Goal: Use online tool/utility: Utilize a website feature to perform a specific function

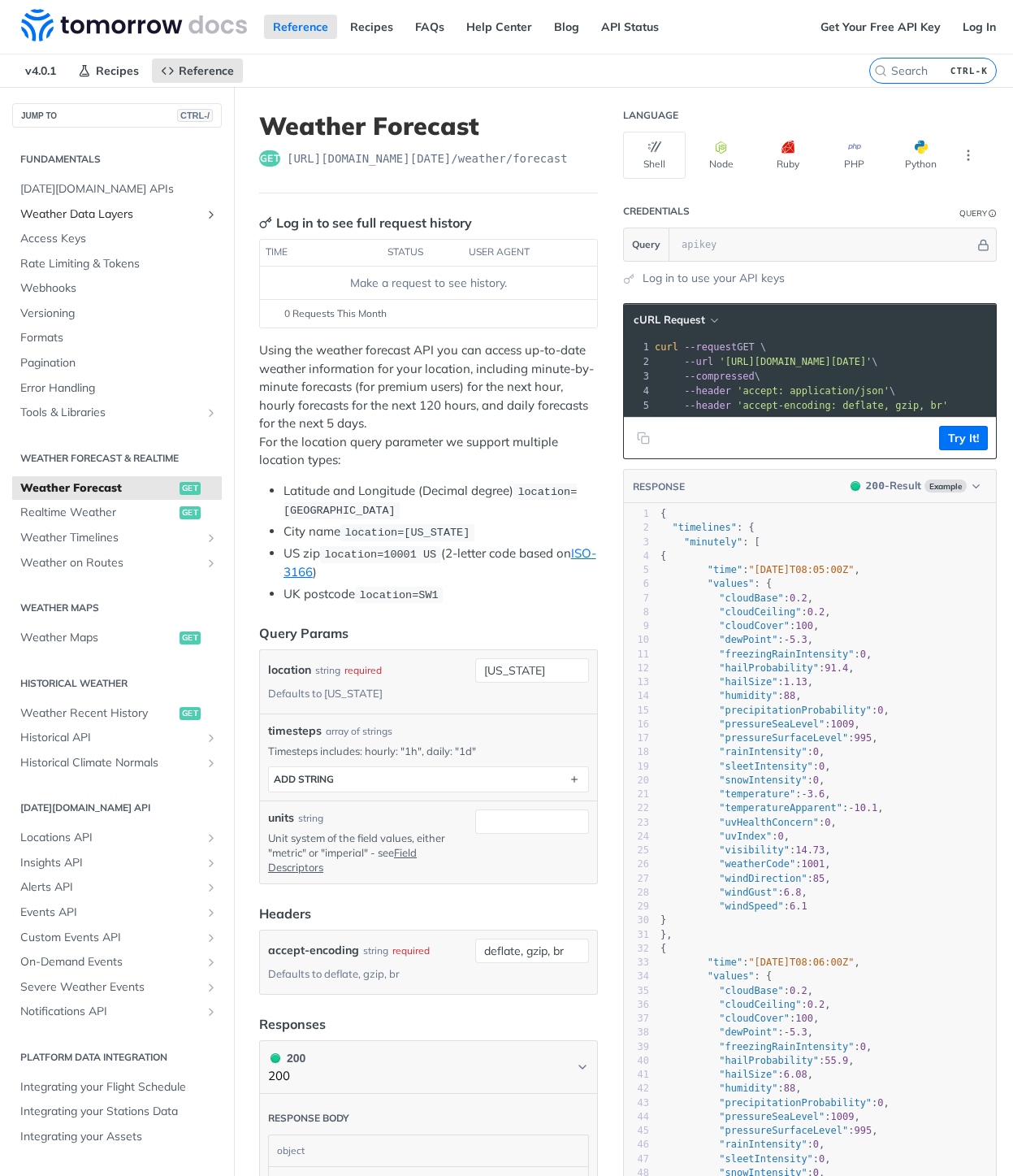
click at [88, 210] on span "Weather Data Layers" at bounding box center [110, 214] width 180 height 16
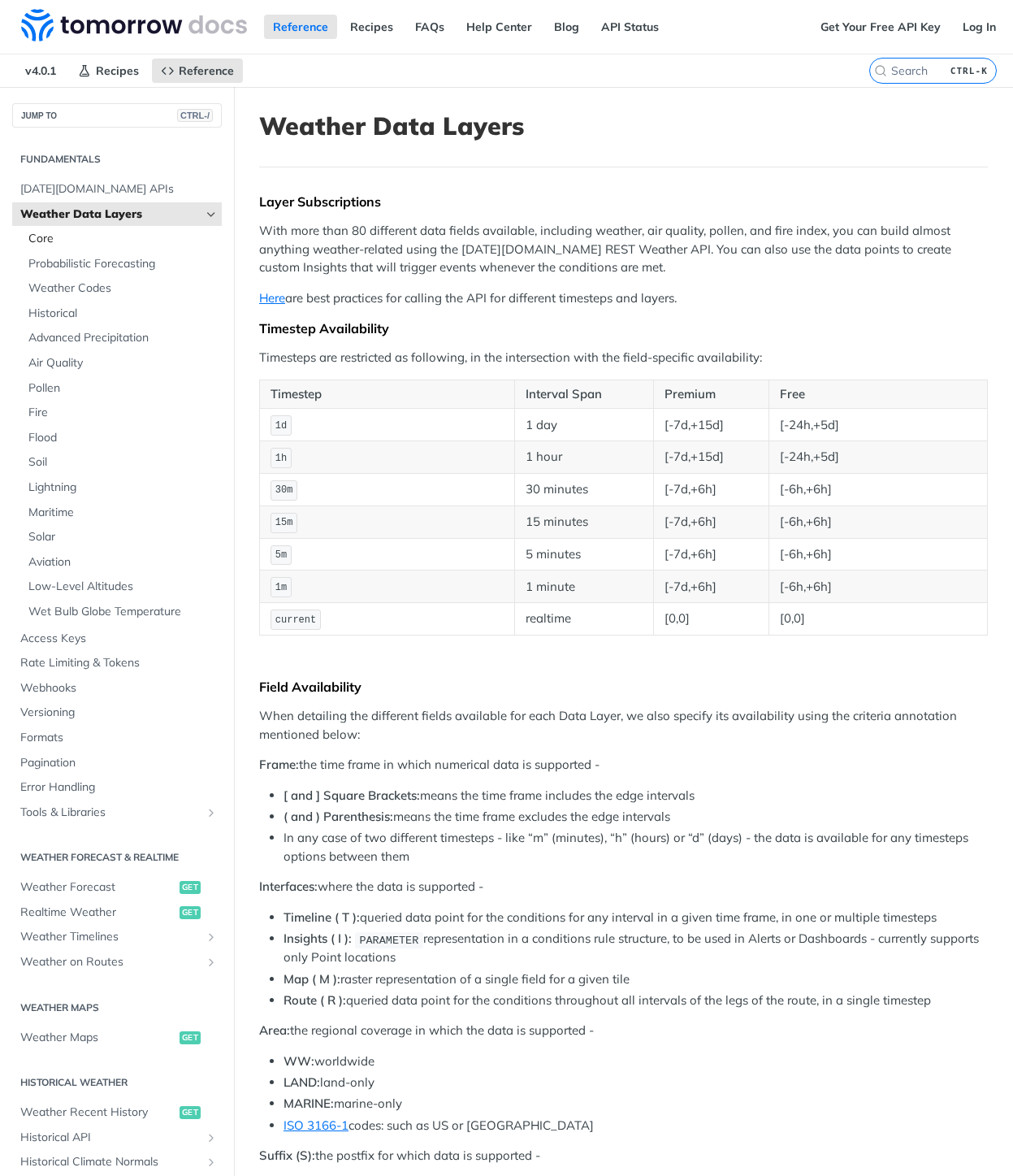
click at [50, 241] on span "Core" at bounding box center [123, 239] width 189 height 16
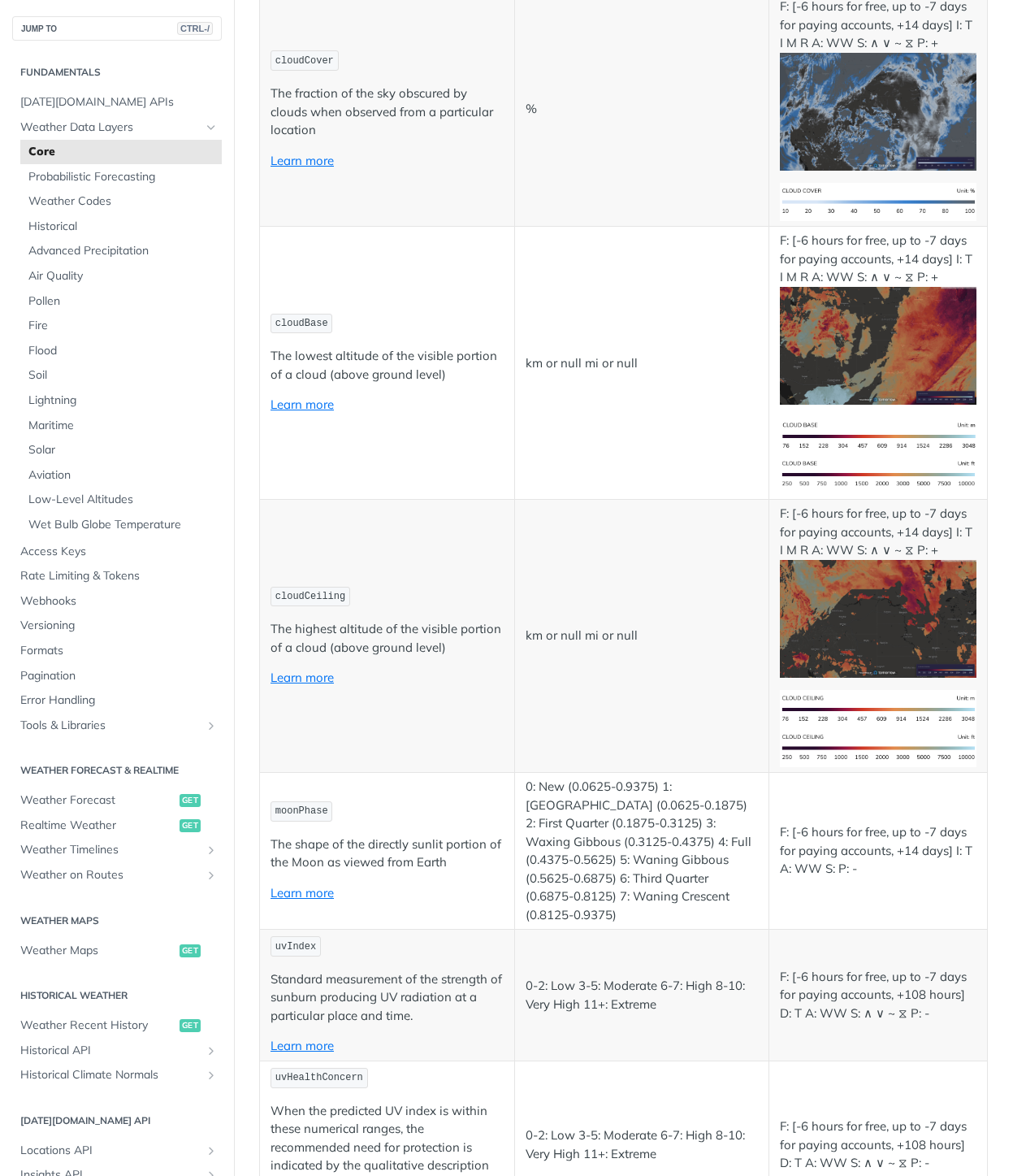
scroll to position [5071, 0]
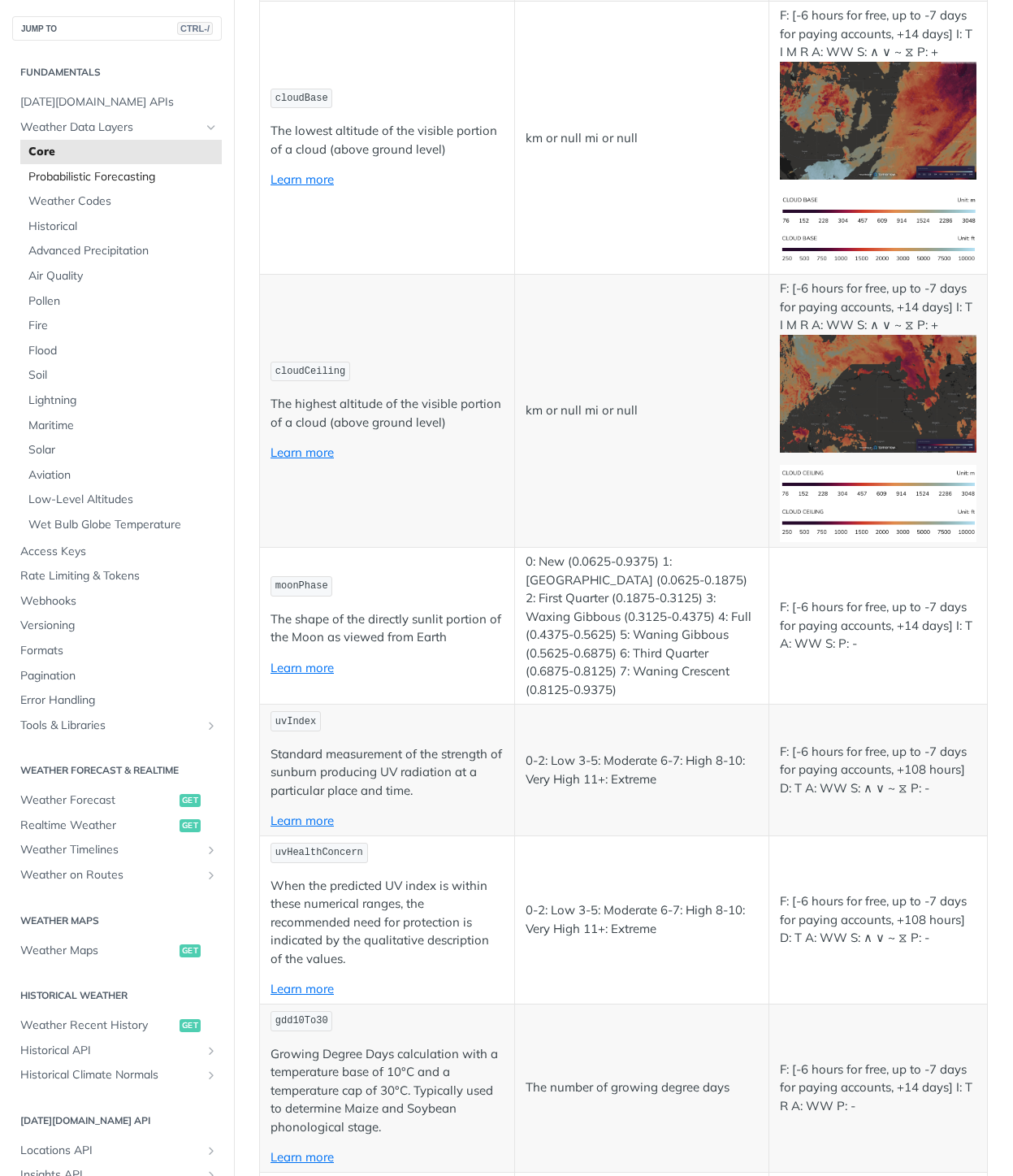
click at [84, 184] on span "Probabilistic Forecasting" at bounding box center [123, 177] width 189 height 16
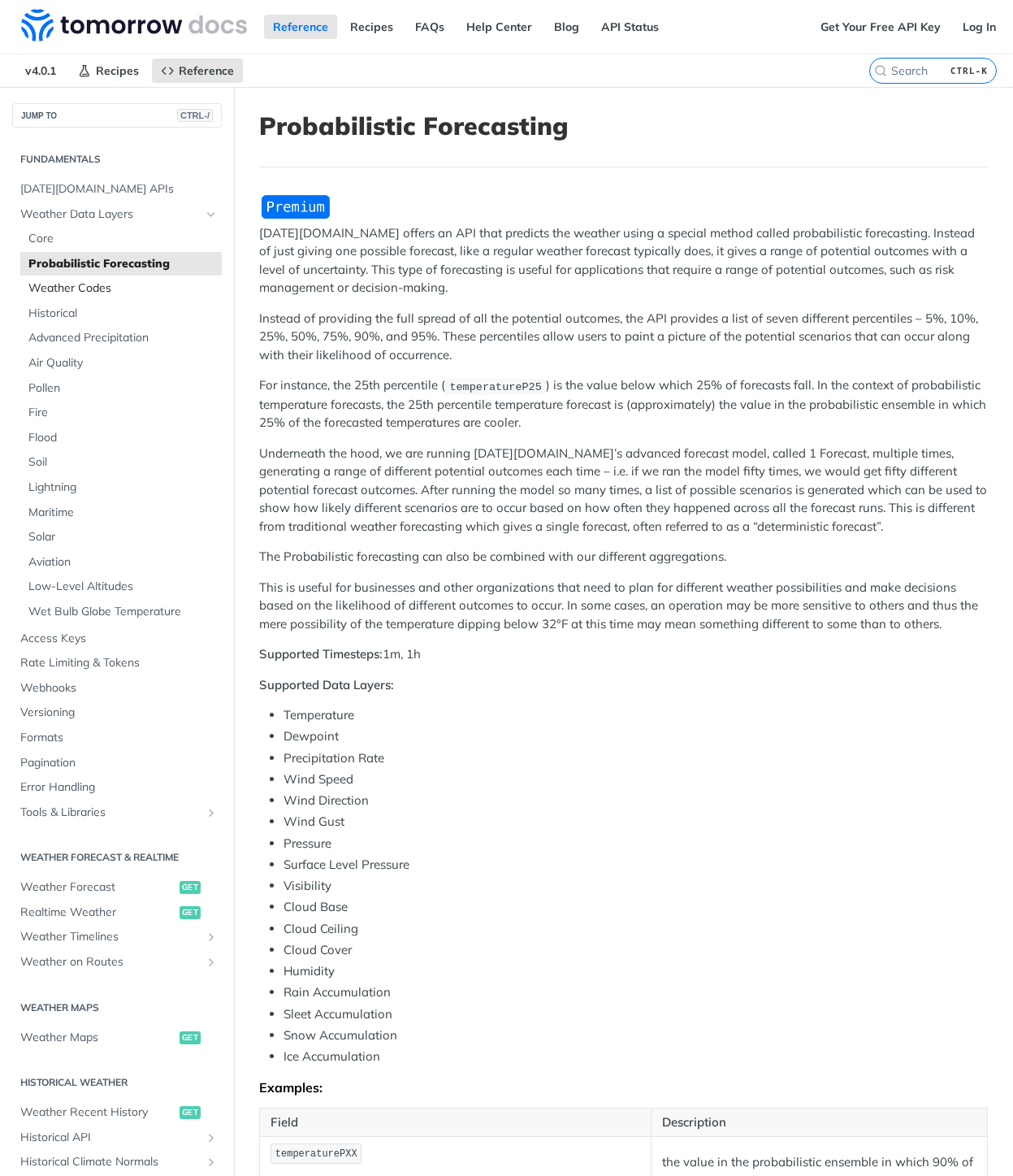
click at [95, 286] on span "Weather Codes" at bounding box center [123, 288] width 189 height 16
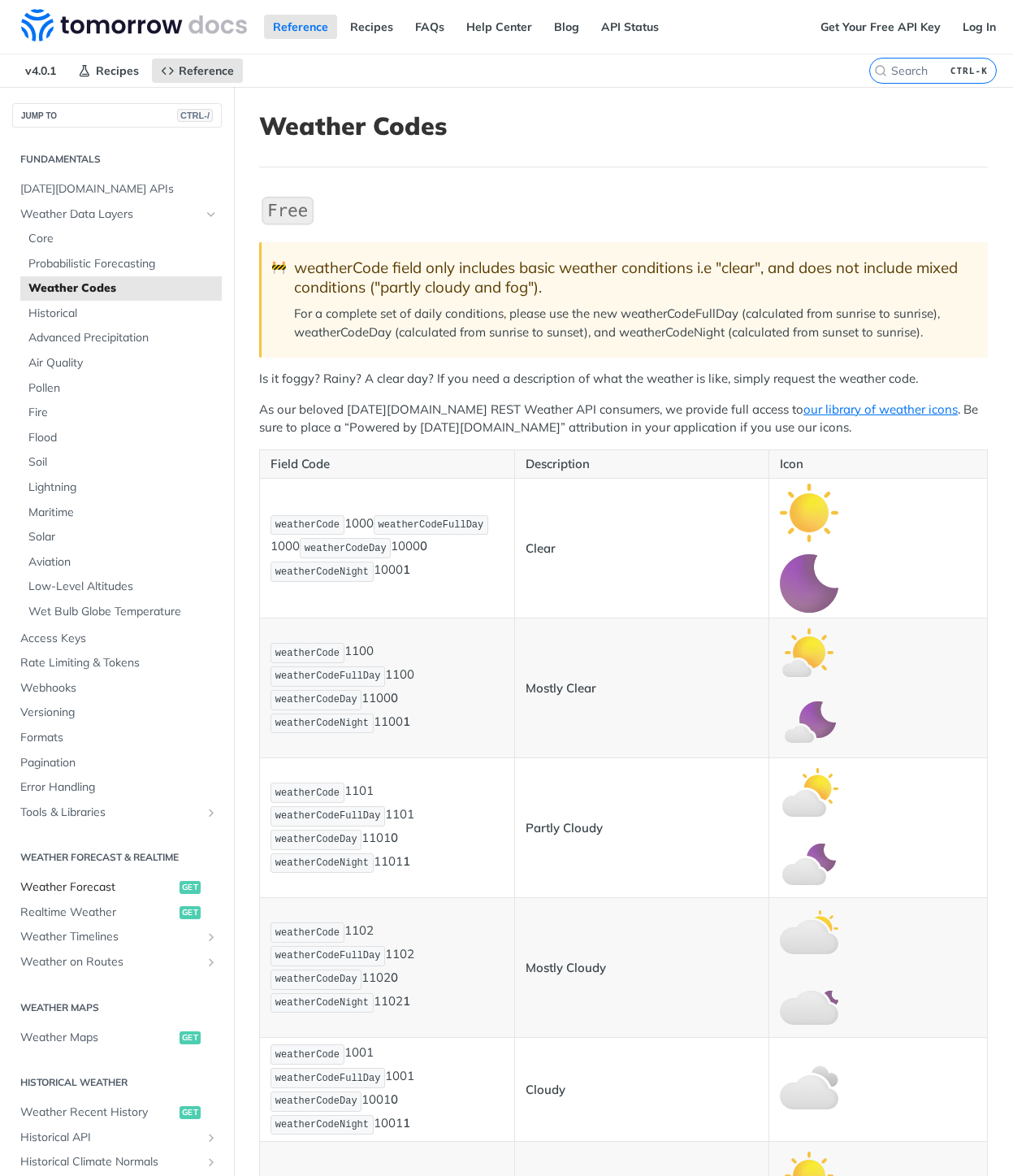
click at [83, 886] on span "Weather Forecast" at bounding box center [98, 887] width 156 height 16
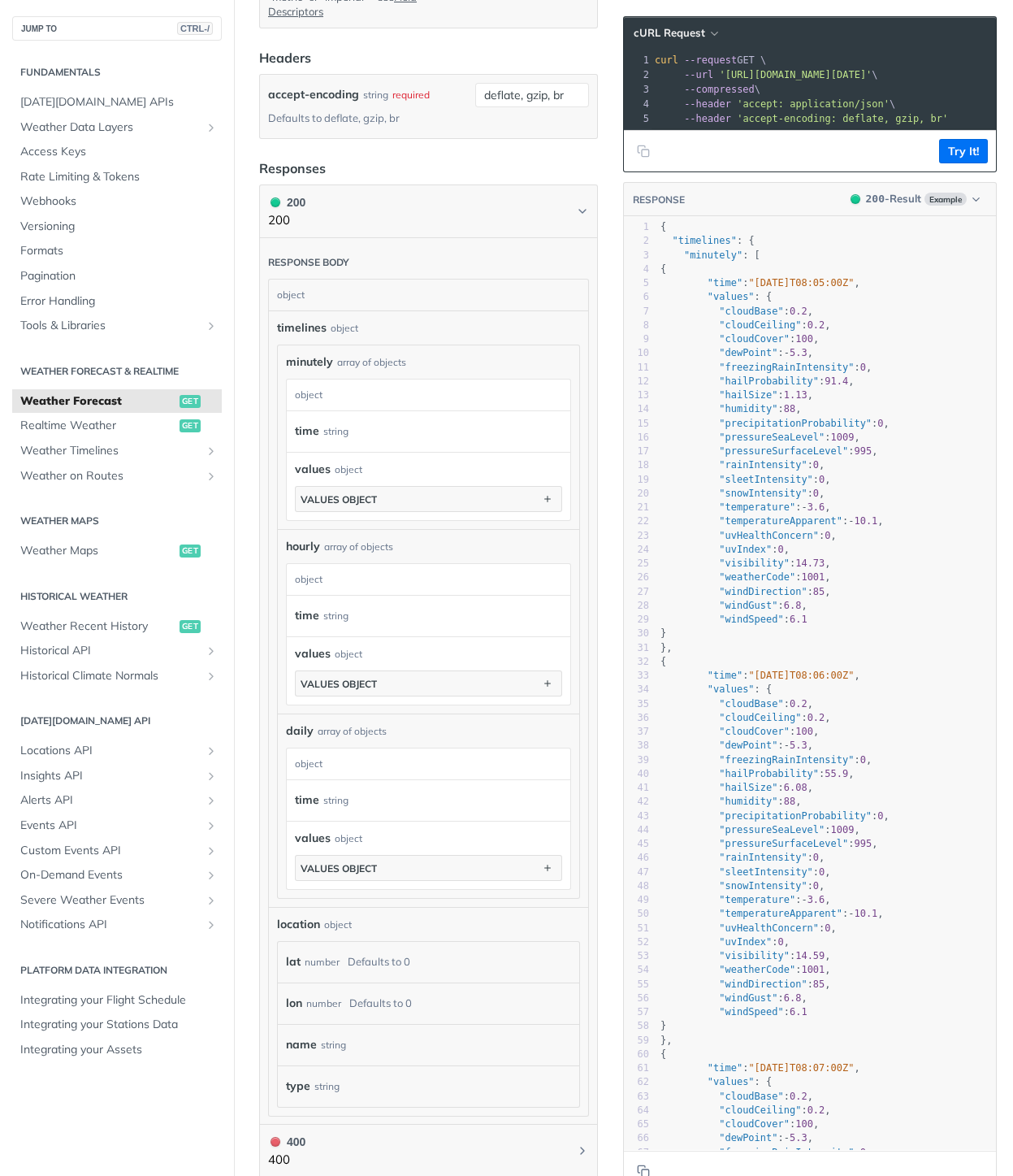
scroll to position [878, 0]
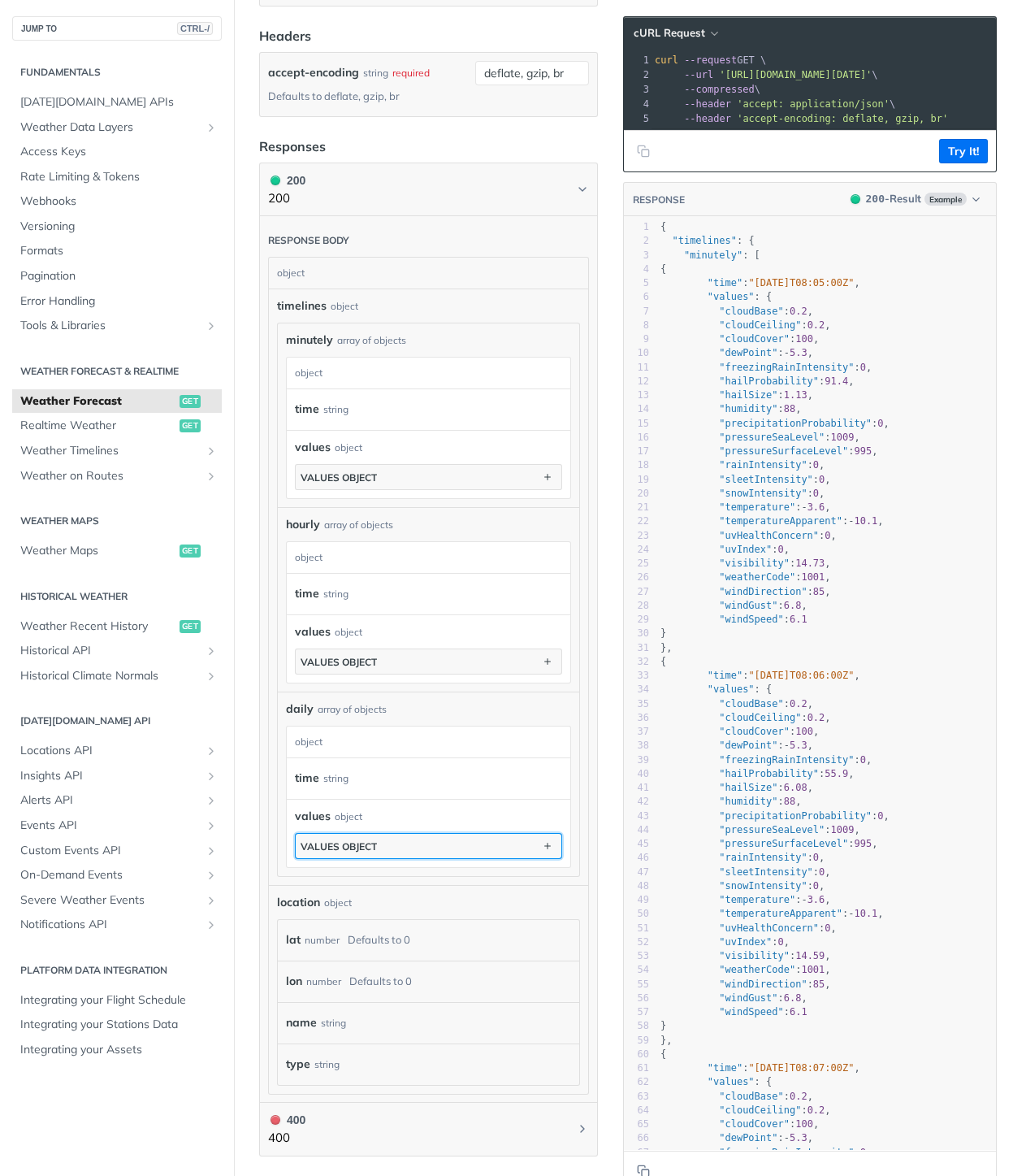
click at [371, 837] on button "values object" at bounding box center [429, 846] width 266 height 25
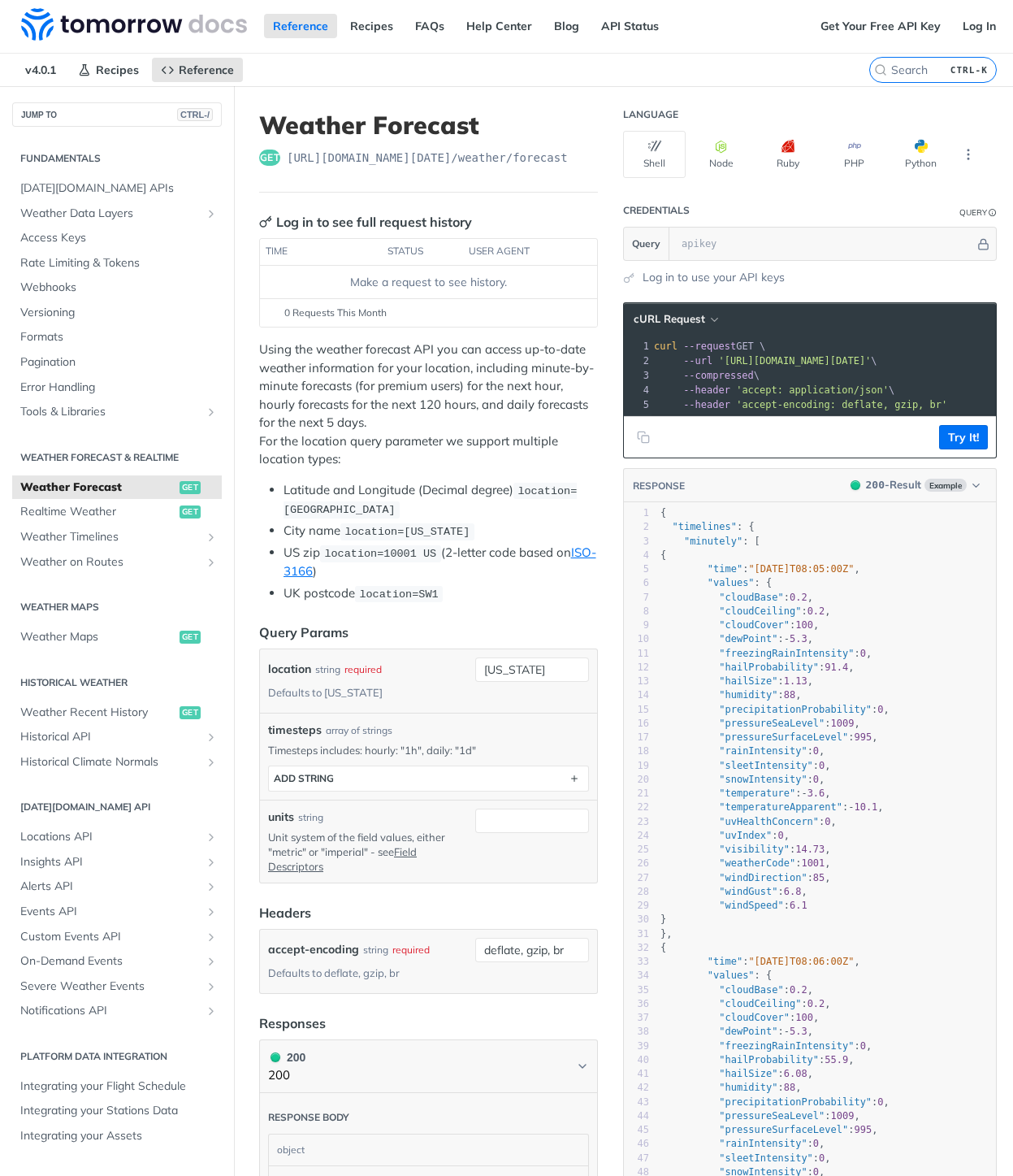
scroll to position [0, 0]
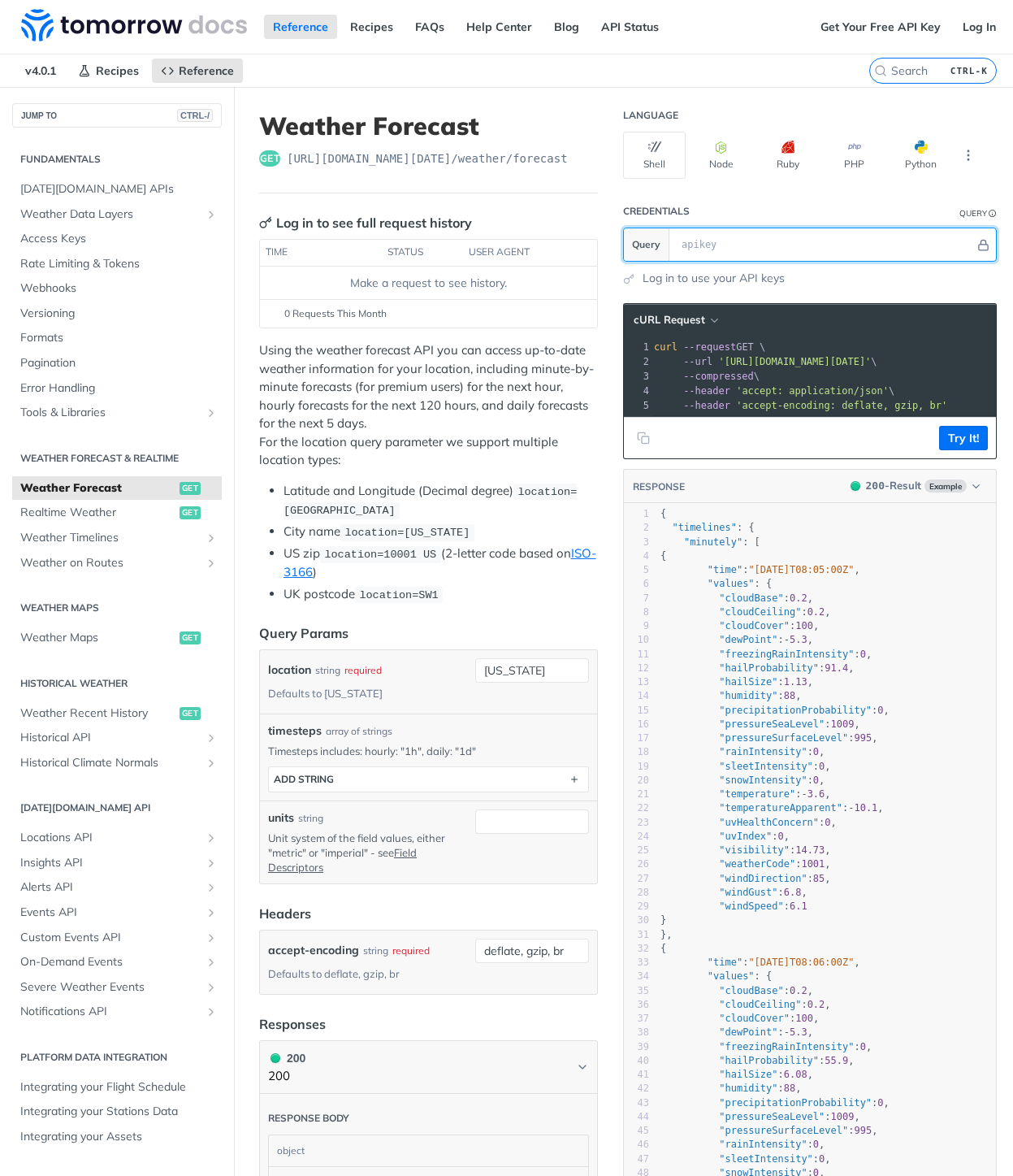
click at [732, 247] on input "text" at bounding box center [824, 244] width 301 height 33
paste input "huoulVvzzkysExXEiCHwqSjSbxUb65EJ"
type input "huoulVvzzkysExXEiCHwqSjSbxUb65EJ"
click at [960, 446] on button "Try It!" at bounding box center [963, 439] width 49 height 25
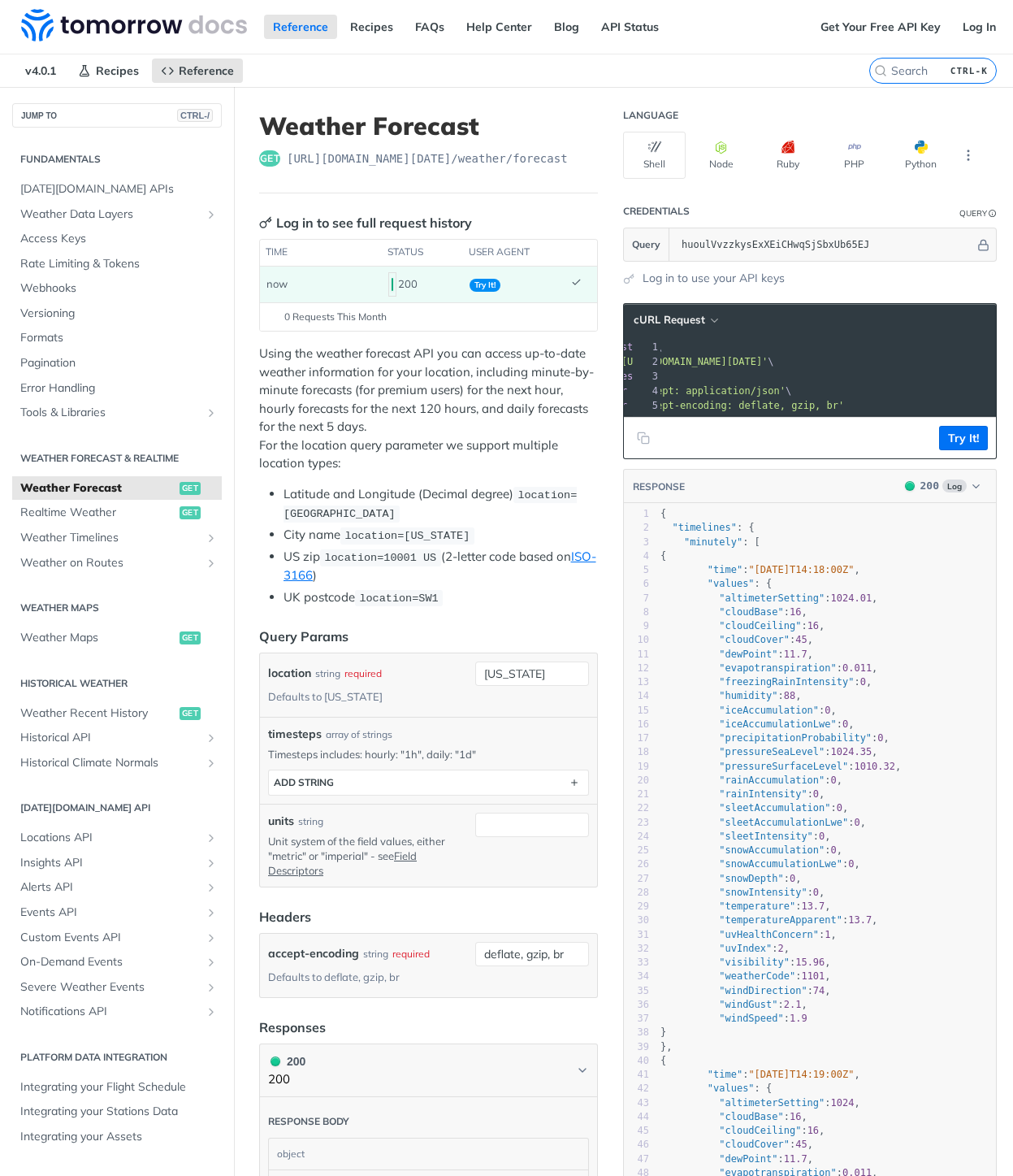
scroll to position [0, 115]
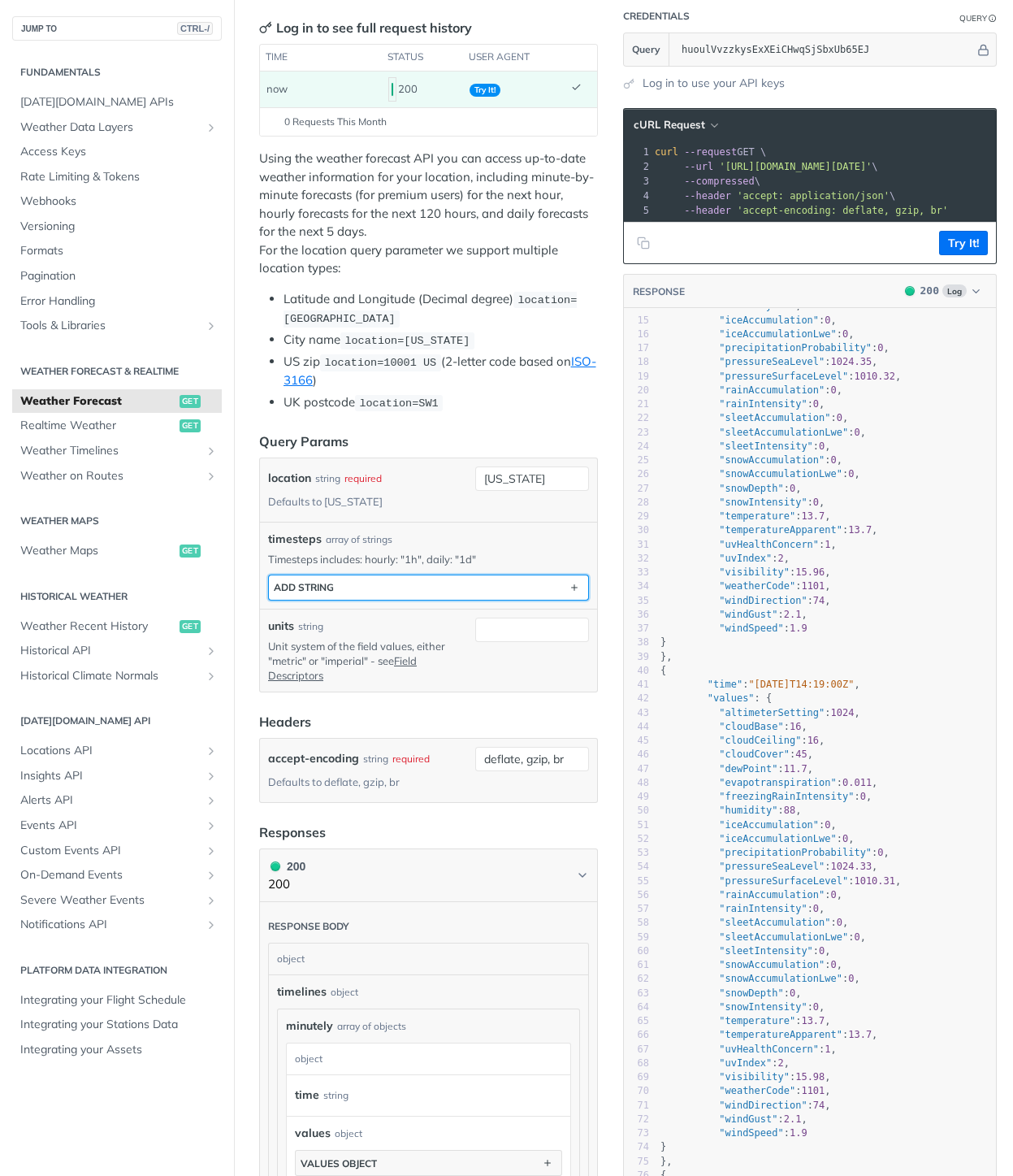
click at [438, 586] on button "ADD string" at bounding box center [428, 588] width 319 height 25
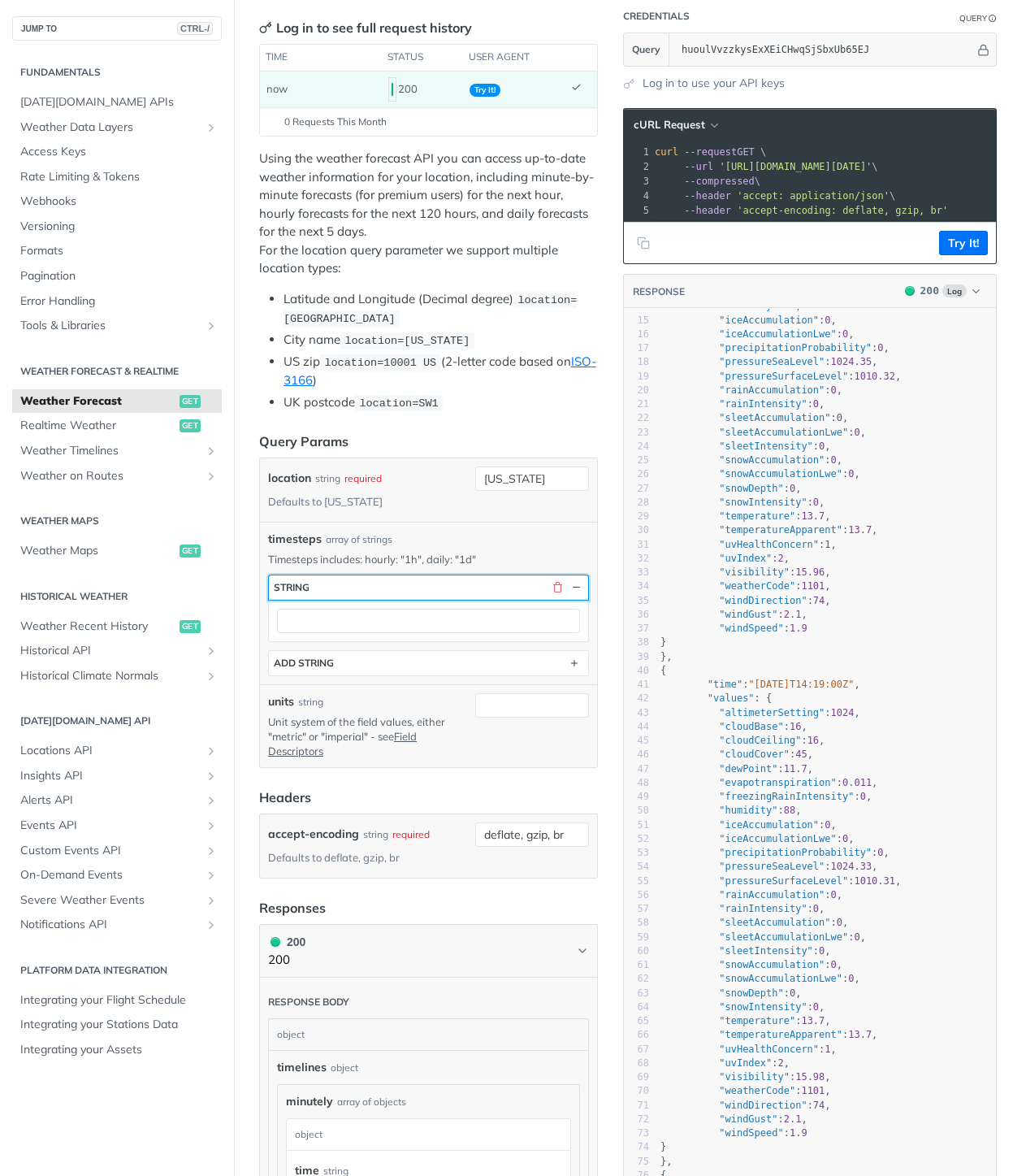
click at [443, 587] on button "string" at bounding box center [428, 588] width 319 height 25
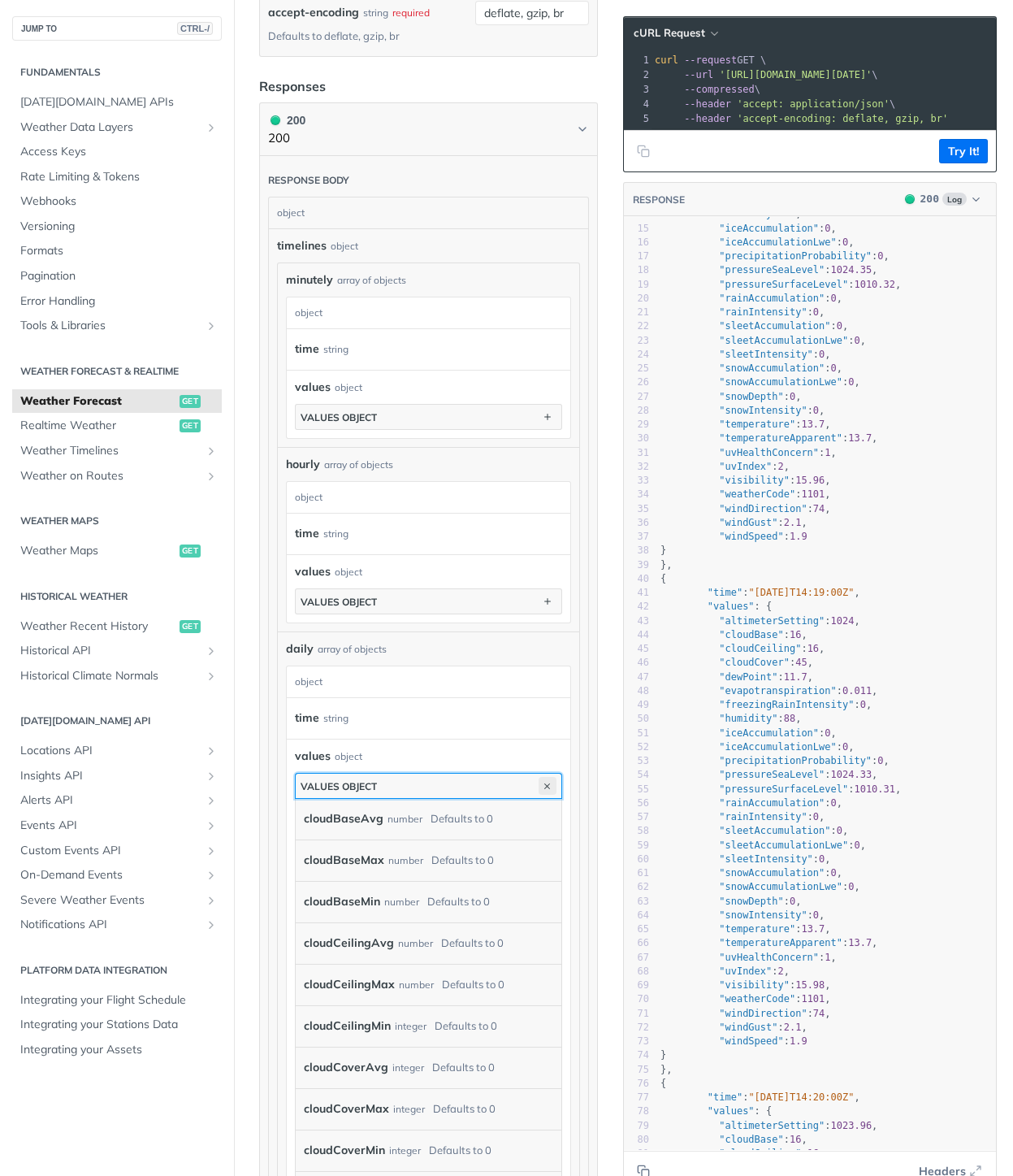
click at [538, 788] on icon "button" at bounding box center [547, 786] width 18 height 18
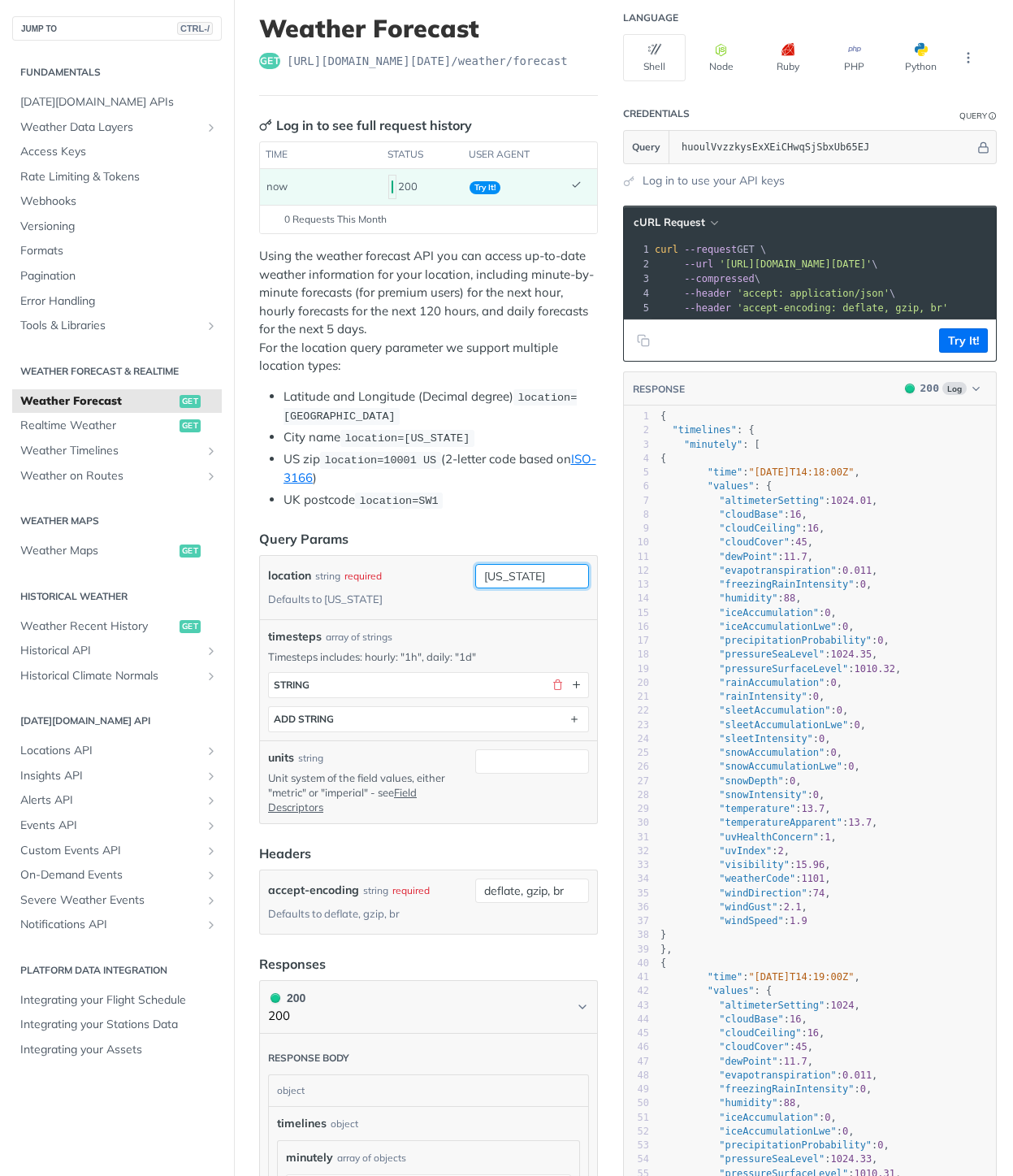
click at [507, 570] on input "[US_STATE]" at bounding box center [532, 577] width 114 height 25
click at [534, 493] on li "UK postcode location=SW1" at bounding box center [441, 500] width 315 height 19
click at [943, 353] on button "Try It!" at bounding box center [963, 340] width 49 height 25
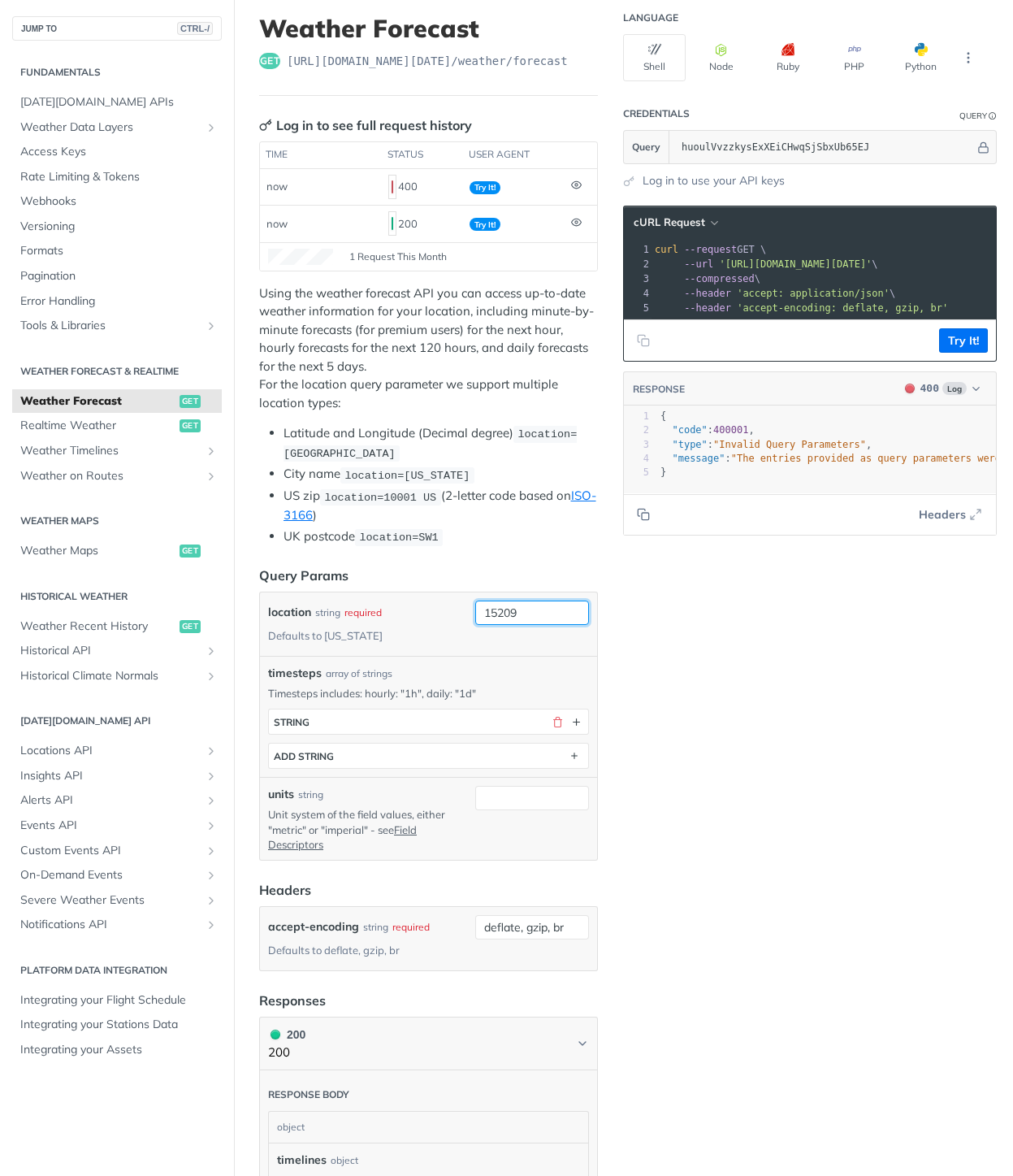
click at [551, 615] on input "15209" at bounding box center [532, 613] width 114 height 25
click at [956, 348] on button "Try It!" at bounding box center [963, 340] width 49 height 25
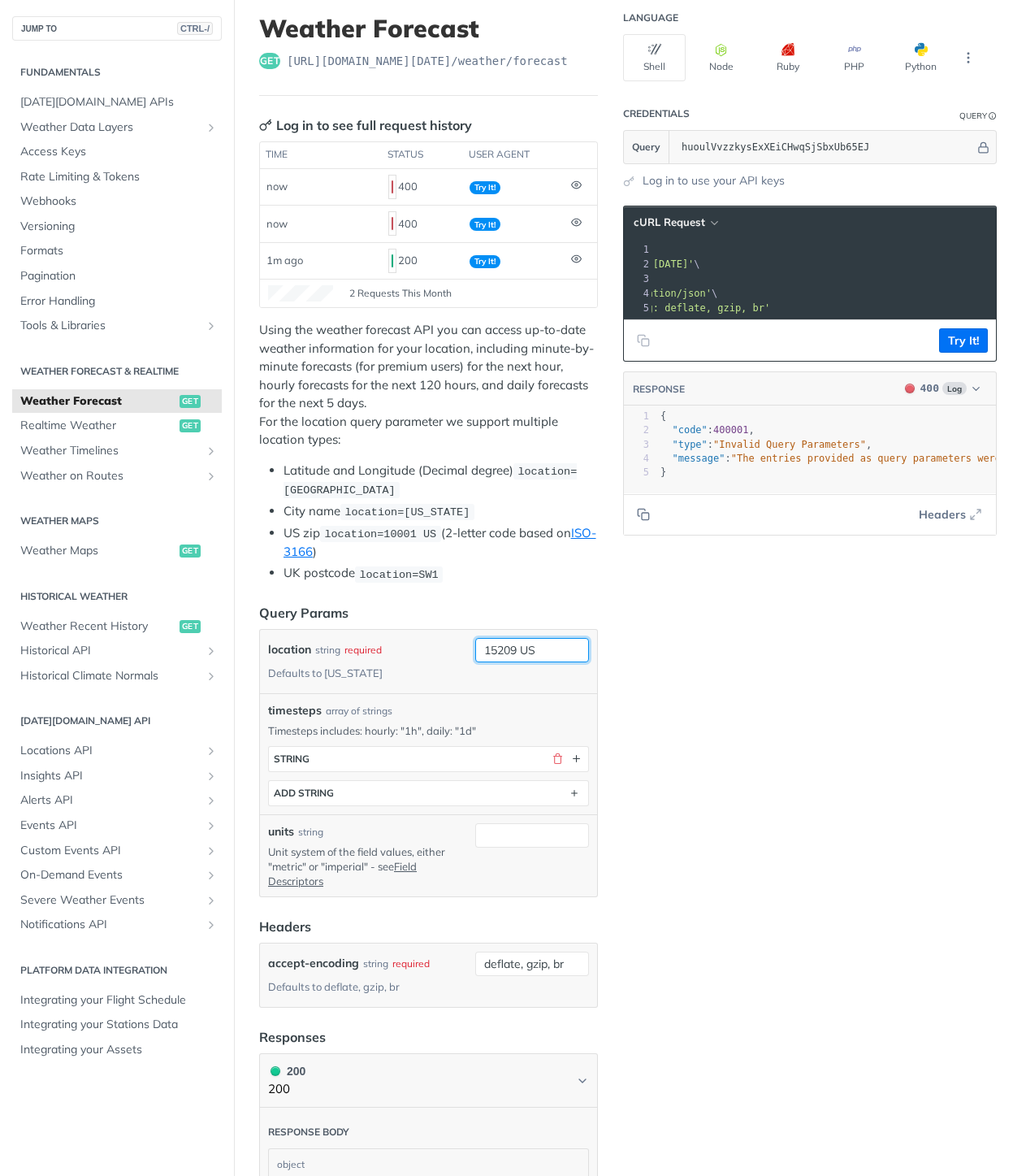
click at [512, 650] on input "15209 US" at bounding box center [532, 650] width 114 height 25
click at [945, 353] on button "Try It!" at bounding box center [963, 340] width 49 height 25
click at [506, 653] on input "15209US" at bounding box center [532, 650] width 114 height 25
type input "15209 US"
click at [939, 353] on button "Try It!" at bounding box center [963, 340] width 49 height 25
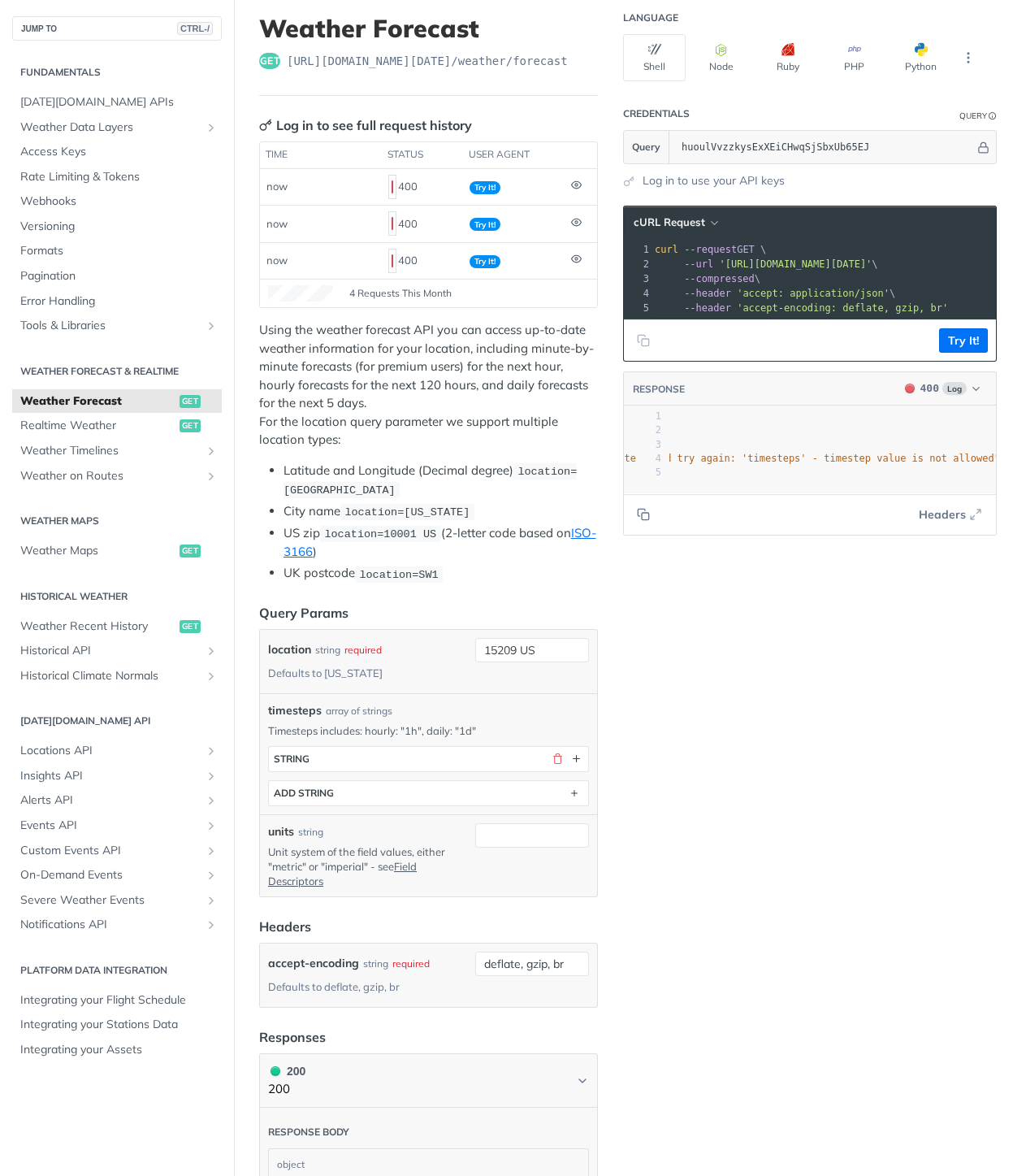
click at [378, 742] on div "timesteps string ADD string" at bounding box center [428, 771] width 321 height 68
click at [378, 757] on button "string" at bounding box center [428, 760] width 319 height 25
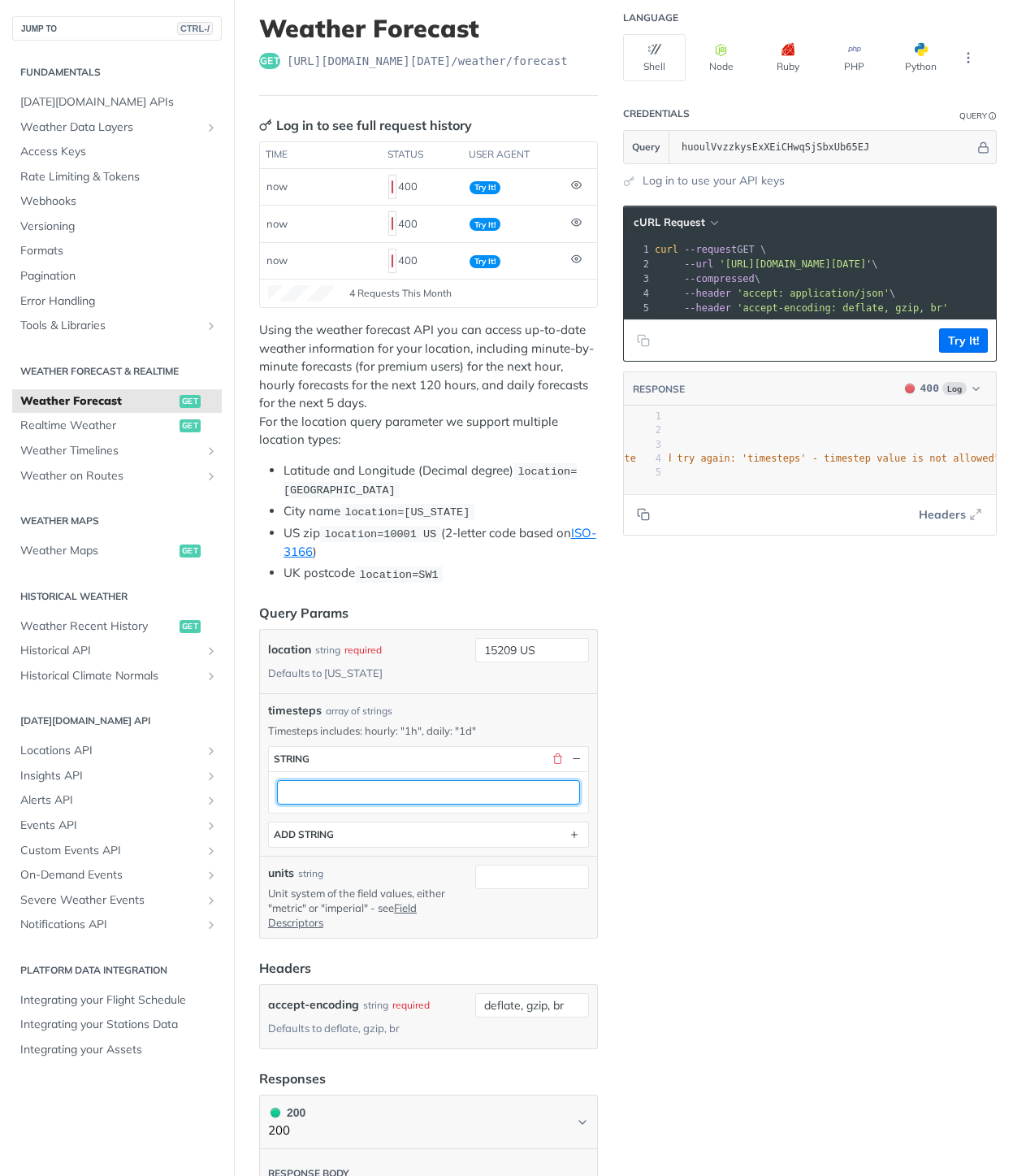
click at [386, 787] on input "text" at bounding box center [428, 792] width 303 height 25
type input "1d"
click at [697, 733] on div "Language Shell Node Ruby PHP Python Credentials Query Query huoulVvzzkysExXEiCH…" at bounding box center [818, 1155] width 390 height 2332
click at [942, 347] on button "Try It!" at bounding box center [963, 340] width 49 height 25
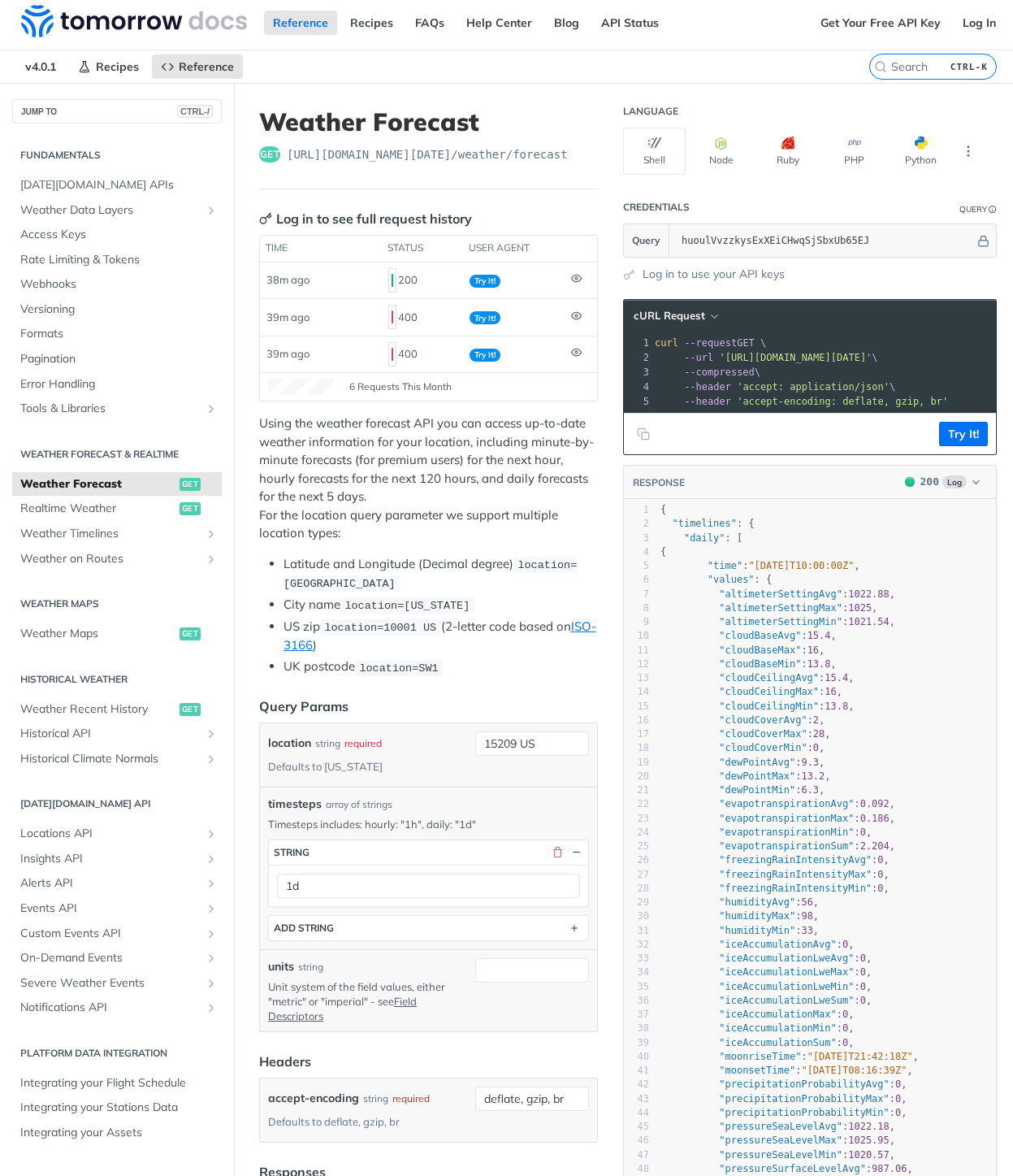
scroll to position [0, 0]
